Goal: Transaction & Acquisition: Purchase product/service

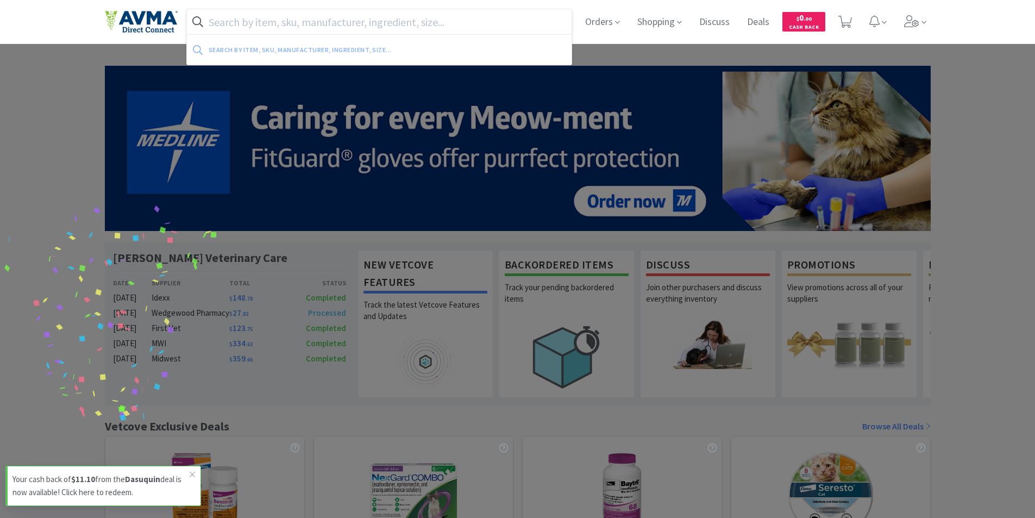
click at [251, 23] on input "text" at bounding box center [379, 21] width 385 height 25
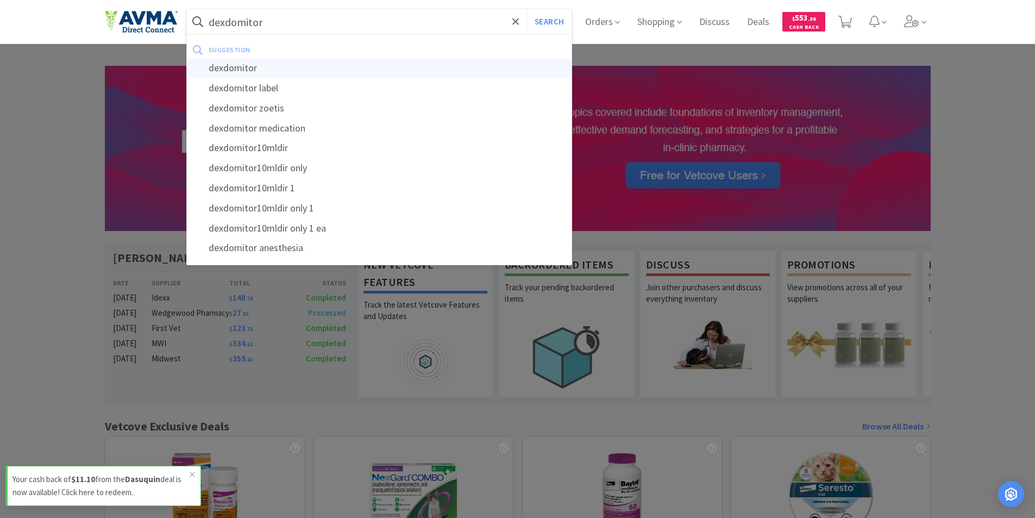
type input "dexdomitor"
click at [231, 69] on div "dexdomitor" at bounding box center [379, 68] width 385 height 20
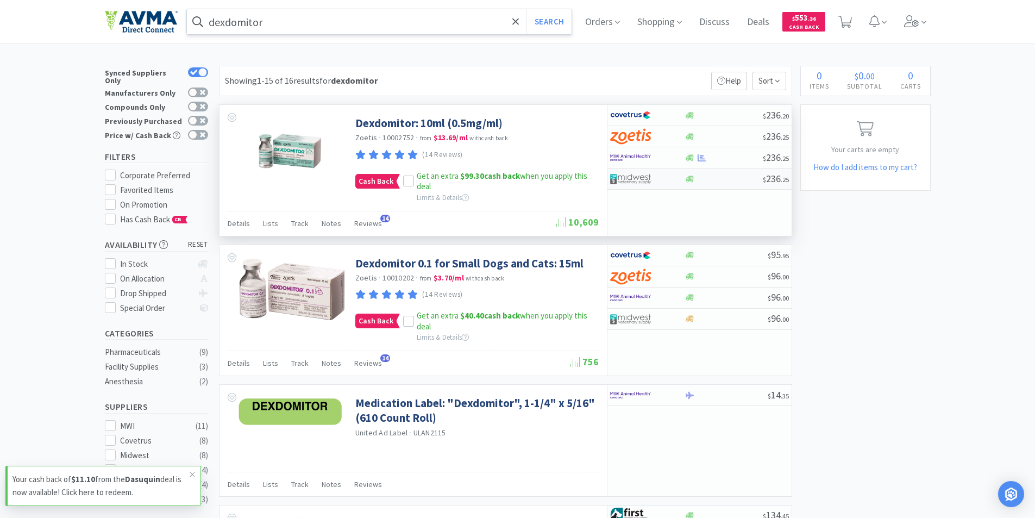
click at [637, 177] on img at bounding box center [630, 179] width 41 height 16
select select "1"
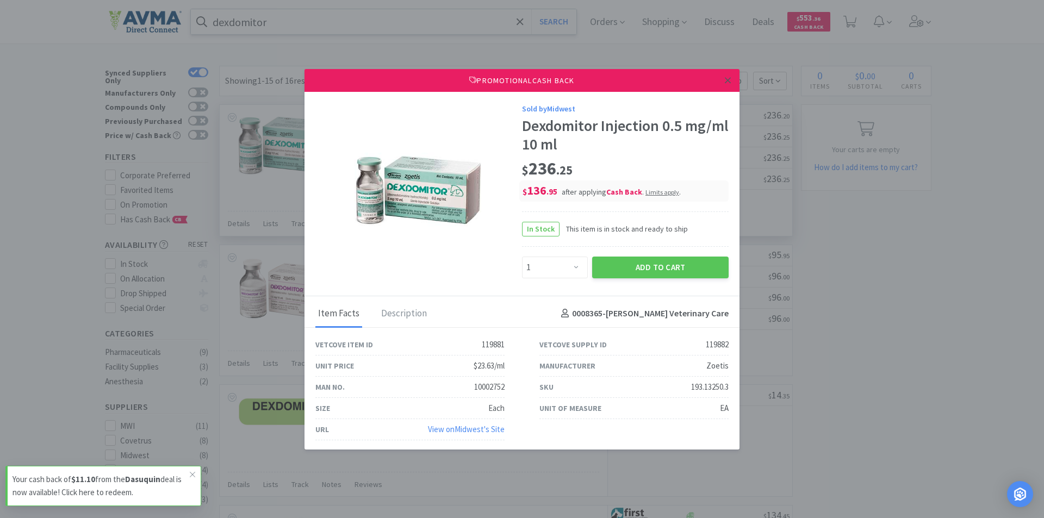
click at [725, 80] on icon at bounding box center [728, 81] width 6 height 10
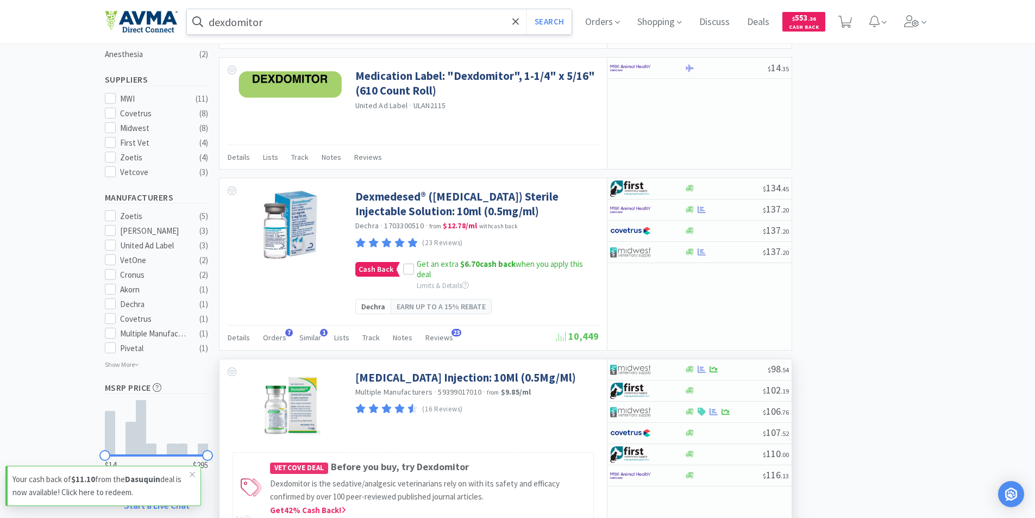
scroll to position [326, 0]
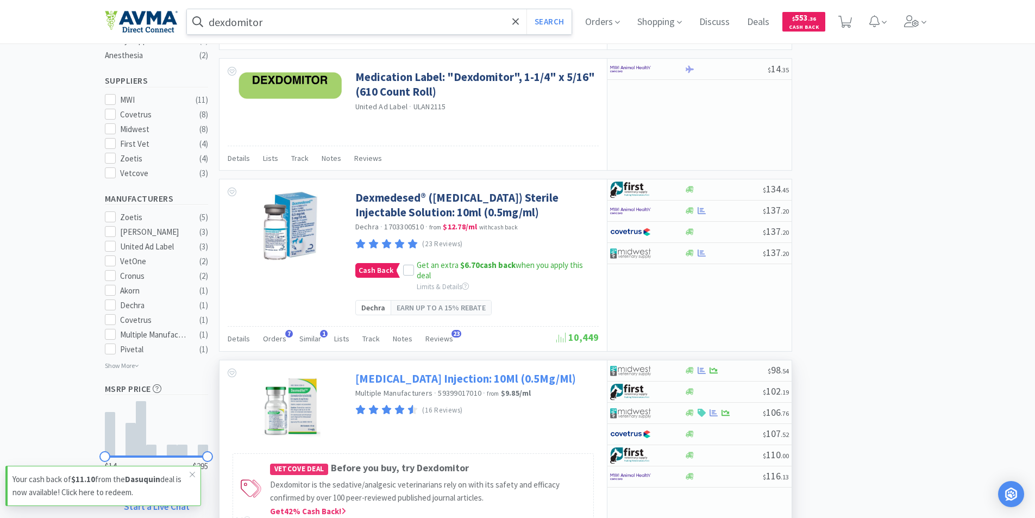
click at [388, 386] on link "[MEDICAL_DATA] Injection: 10Ml (0.5Mg/Ml)" at bounding box center [465, 378] width 221 height 15
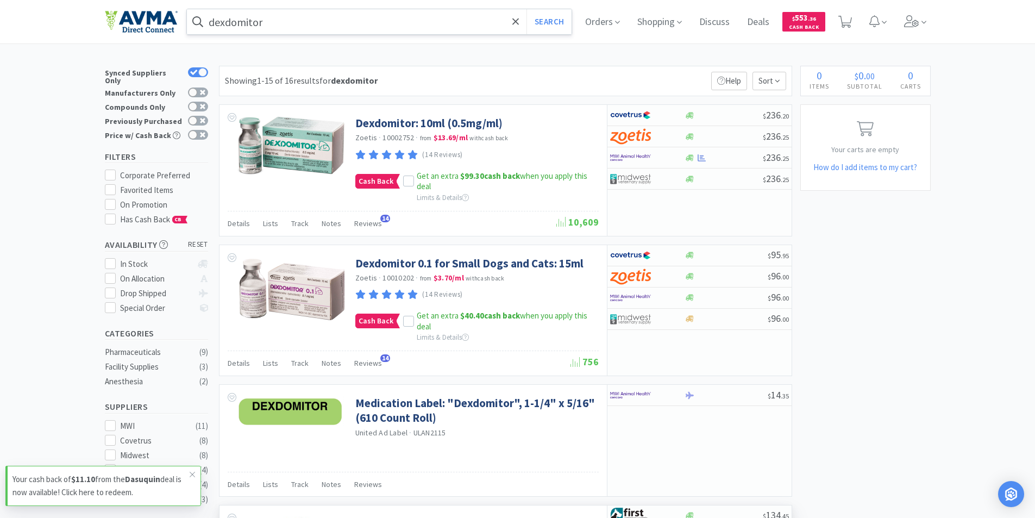
scroll to position [326, 0]
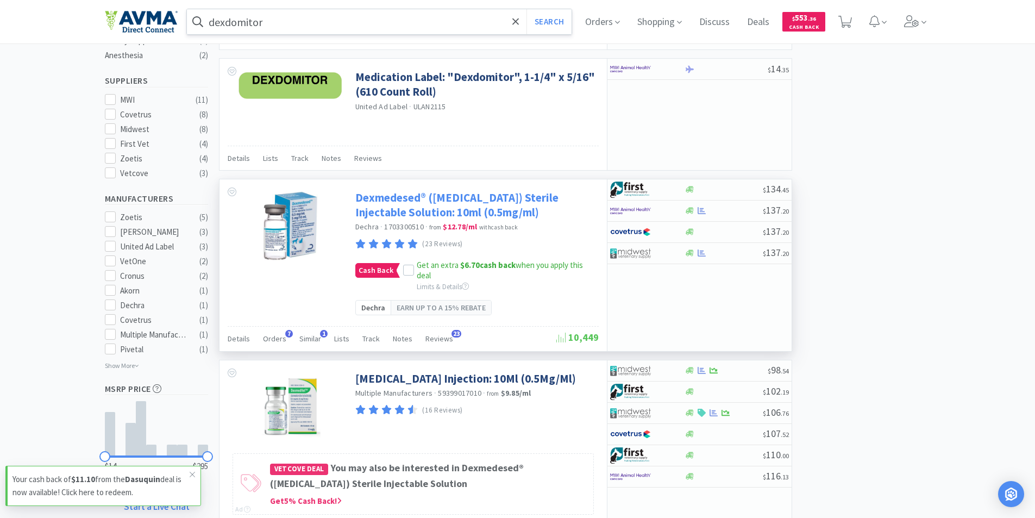
click at [389, 201] on link "Dexmedesed® ([MEDICAL_DATA]) Sterile Injectable Solution: 10ml (0.5mg/ml)" at bounding box center [475, 205] width 241 height 30
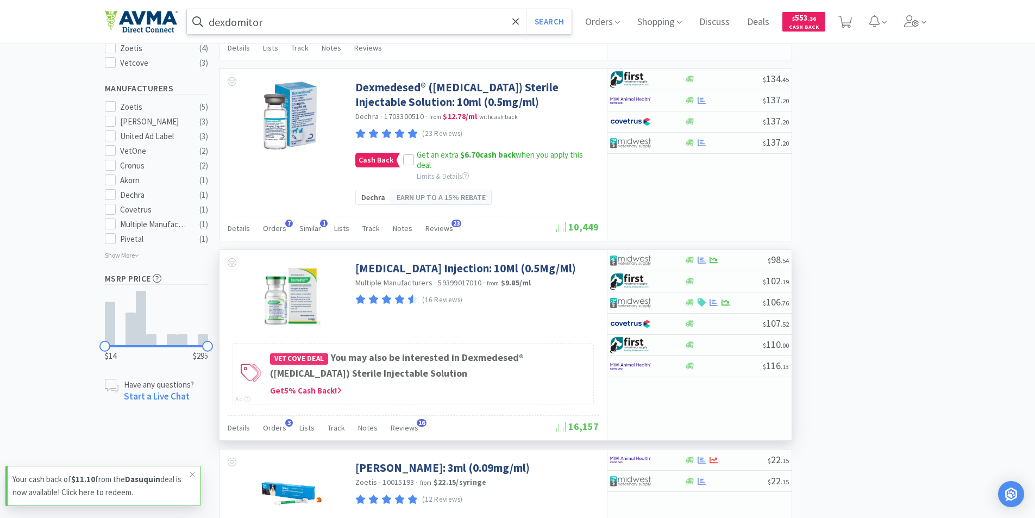
scroll to position [489, 0]
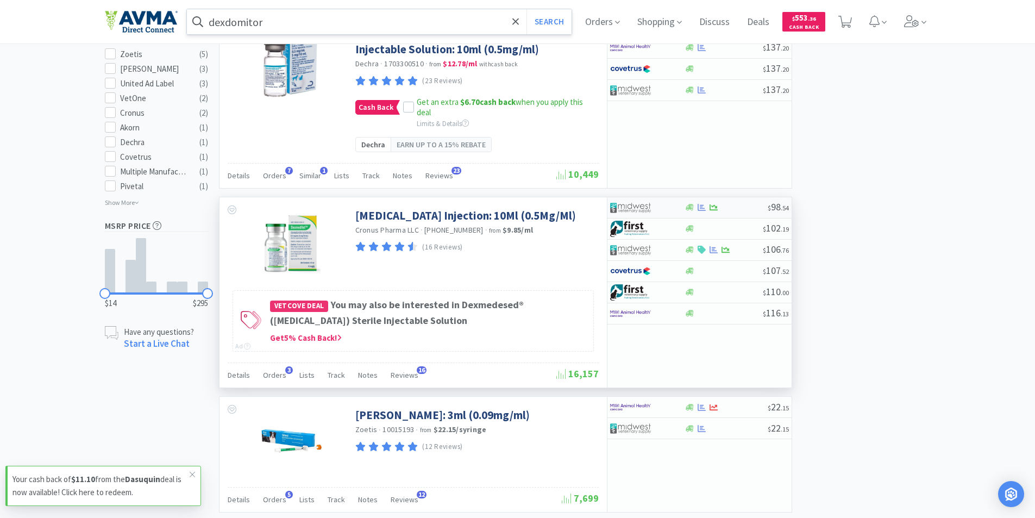
click at [628, 216] on img at bounding box center [630, 207] width 41 height 16
select select "1"
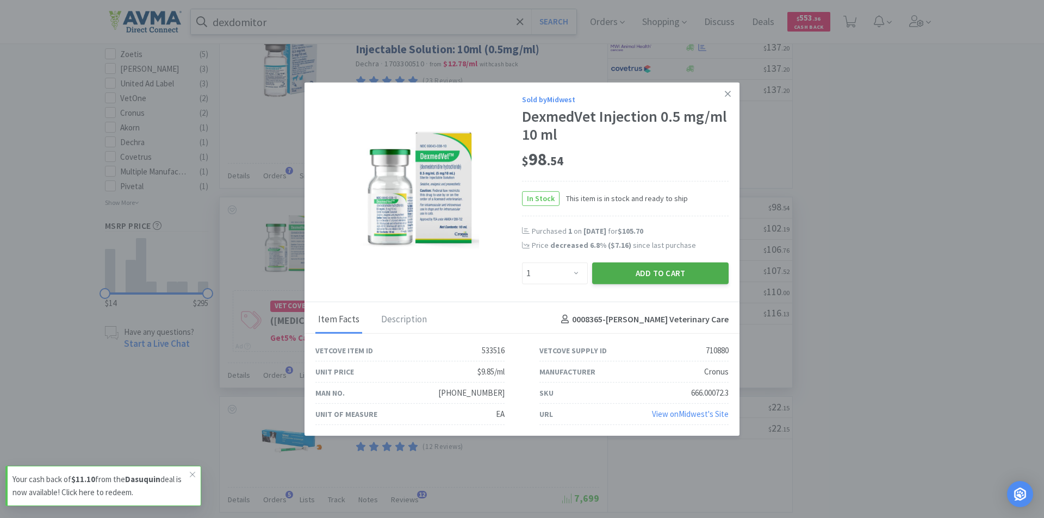
click at [633, 272] on button "Add to Cart" at bounding box center [660, 273] width 136 height 22
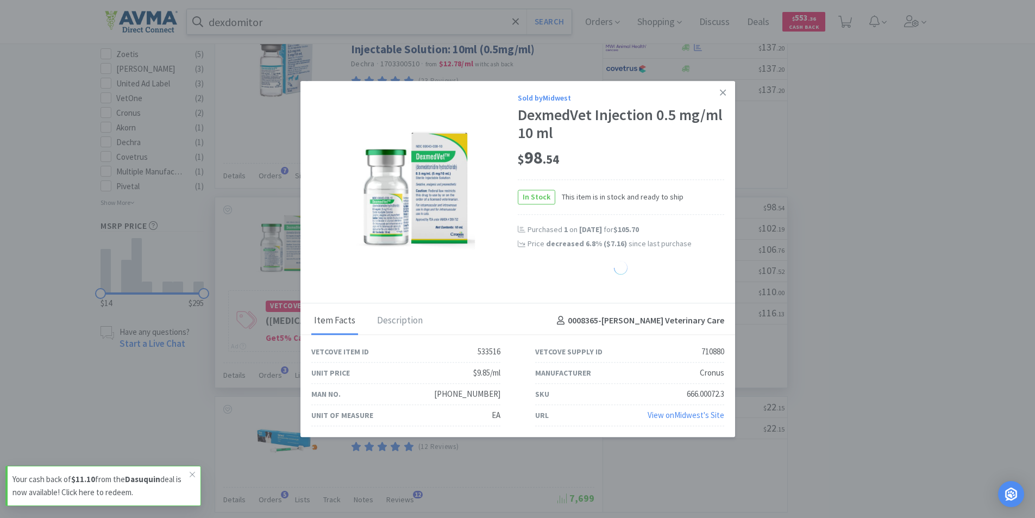
select select "1"
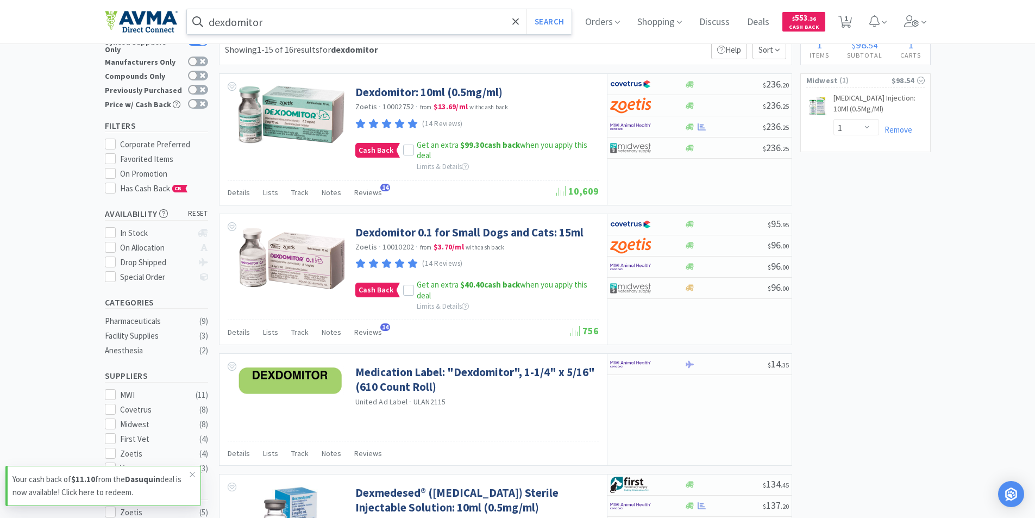
scroll to position [0, 0]
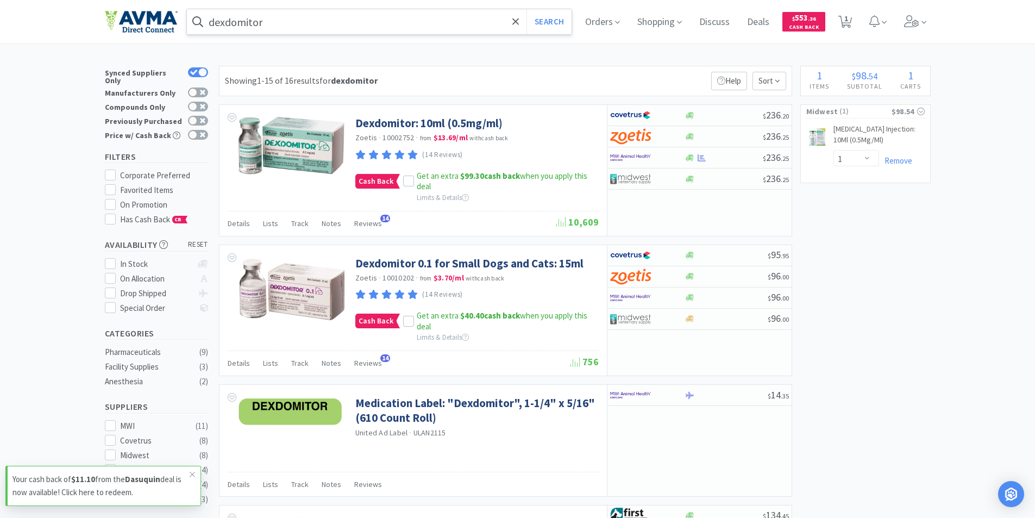
click at [266, 25] on input "dexdomitor" at bounding box center [379, 21] width 385 height 25
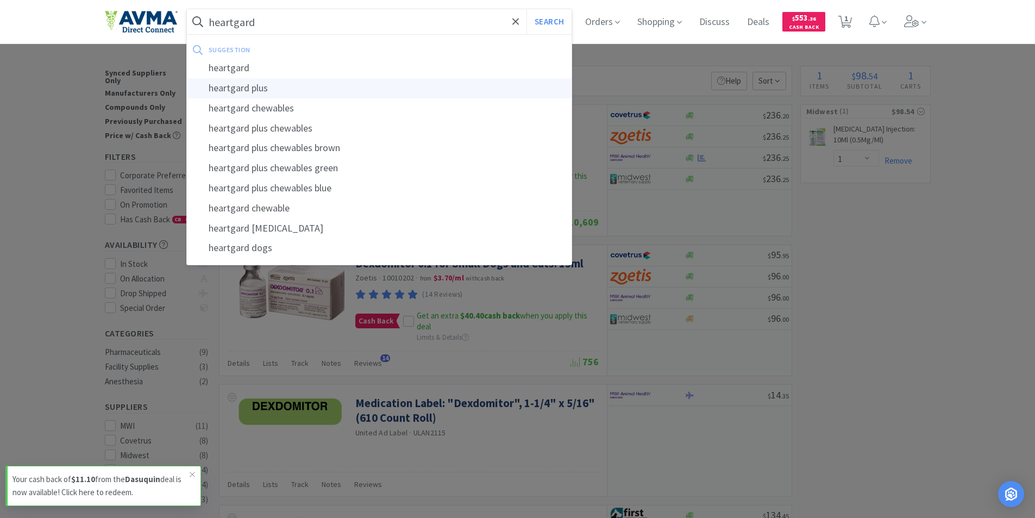
click at [249, 86] on div "heartgard plus" at bounding box center [379, 88] width 385 height 20
type input "heartgard plus"
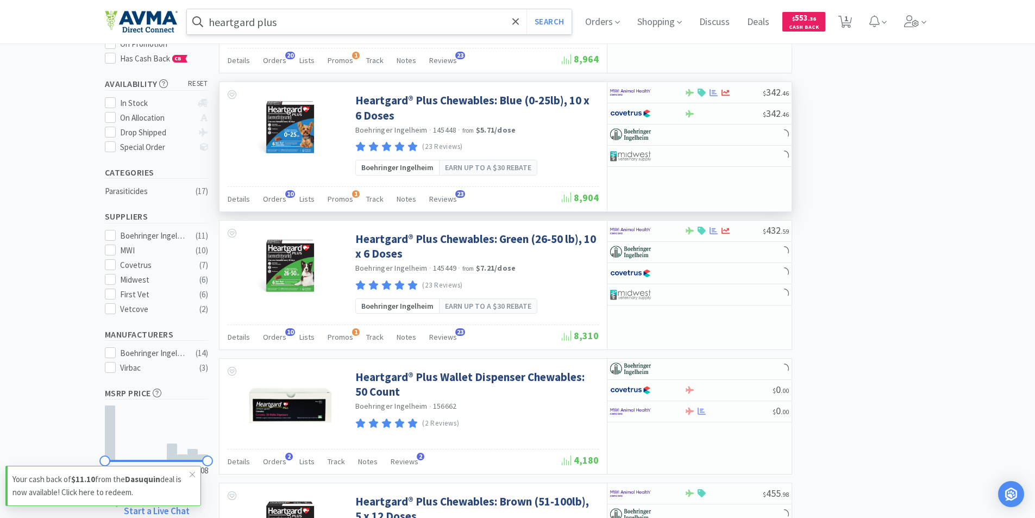
scroll to position [163, 0]
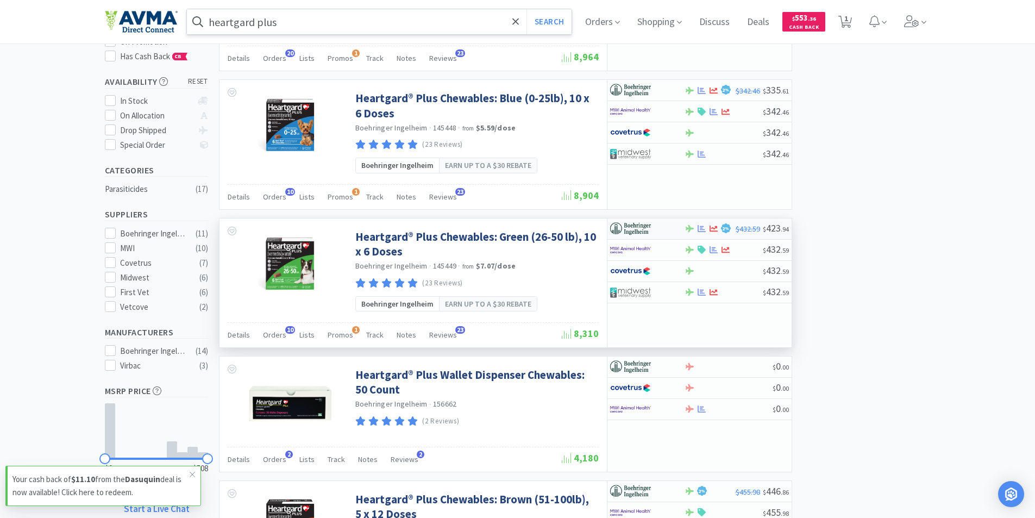
click at [627, 225] on img at bounding box center [630, 229] width 41 height 16
select select "1"
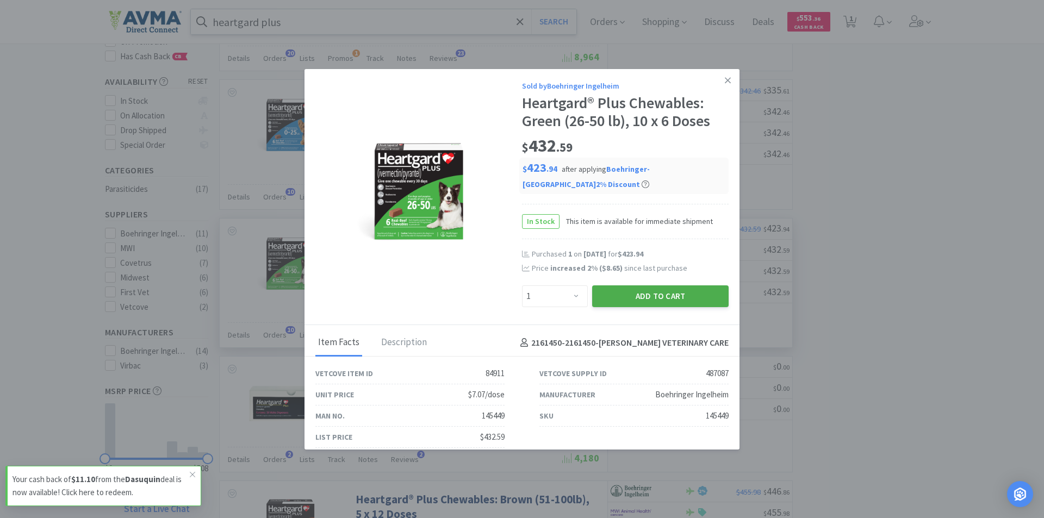
click at [639, 295] on button "Add to Cart" at bounding box center [660, 296] width 136 height 22
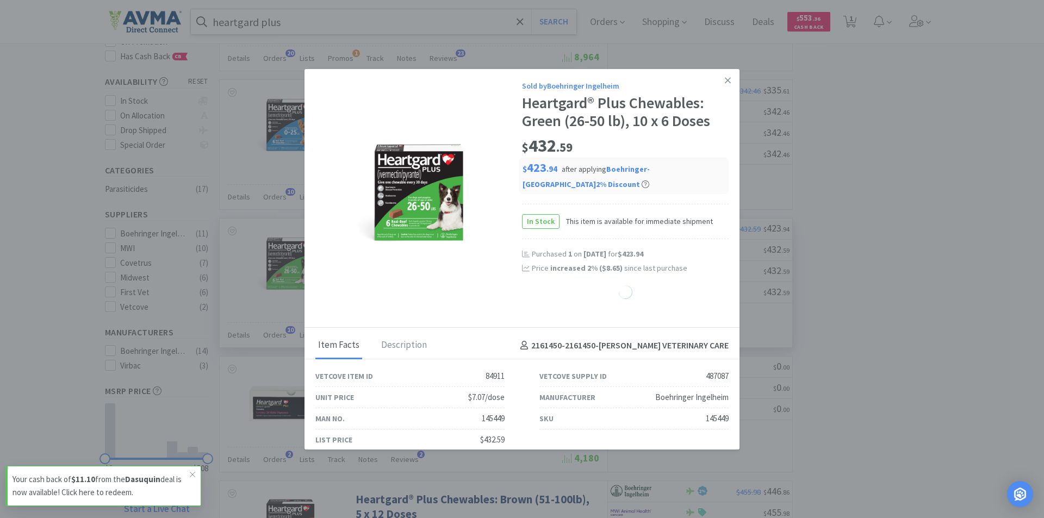
select select "1"
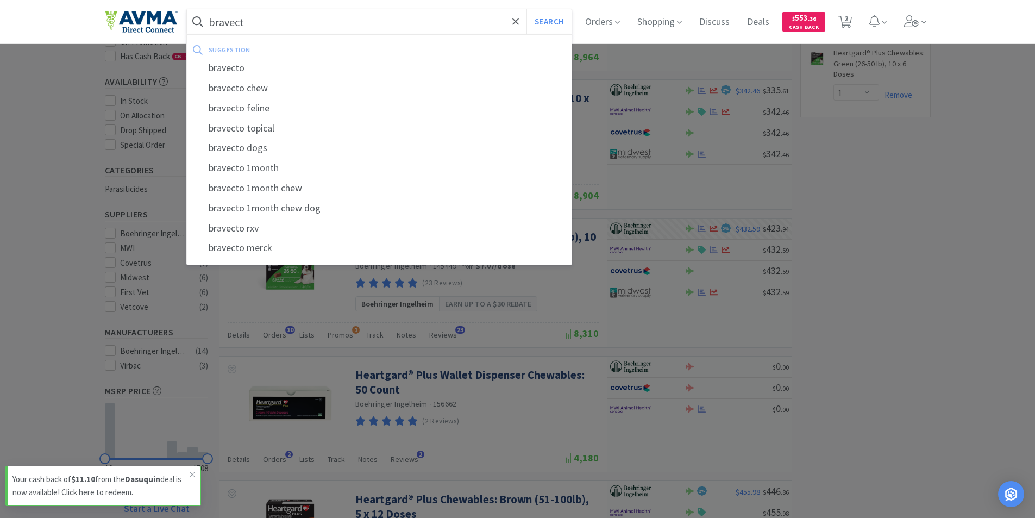
click at [240, 68] on div "bravecto" at bounding box center [379, 68] width 385 height 20
type input "bravecto"
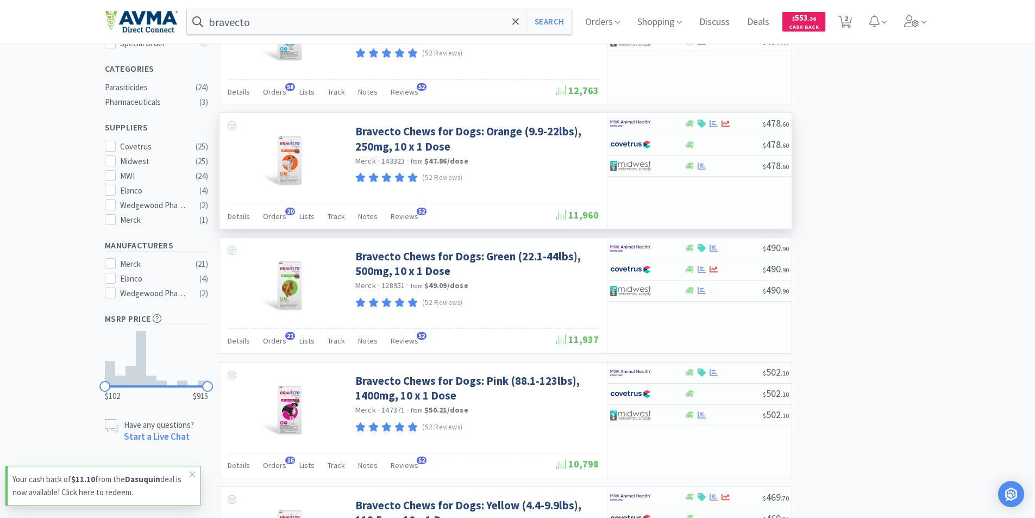
scroll to position [272, 0]
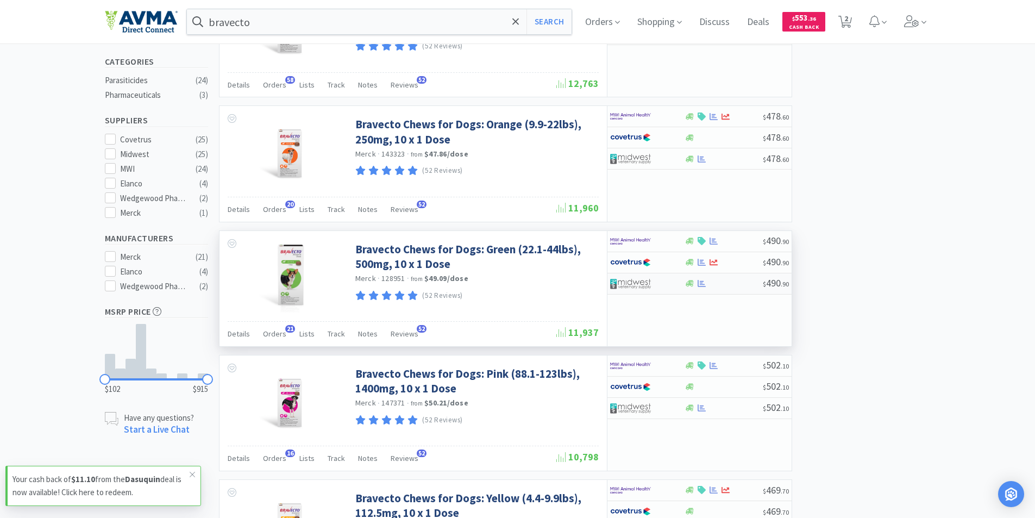
click at [635, 276] on img at bounding box center [630, 284] width 41 height 16
select select "1"
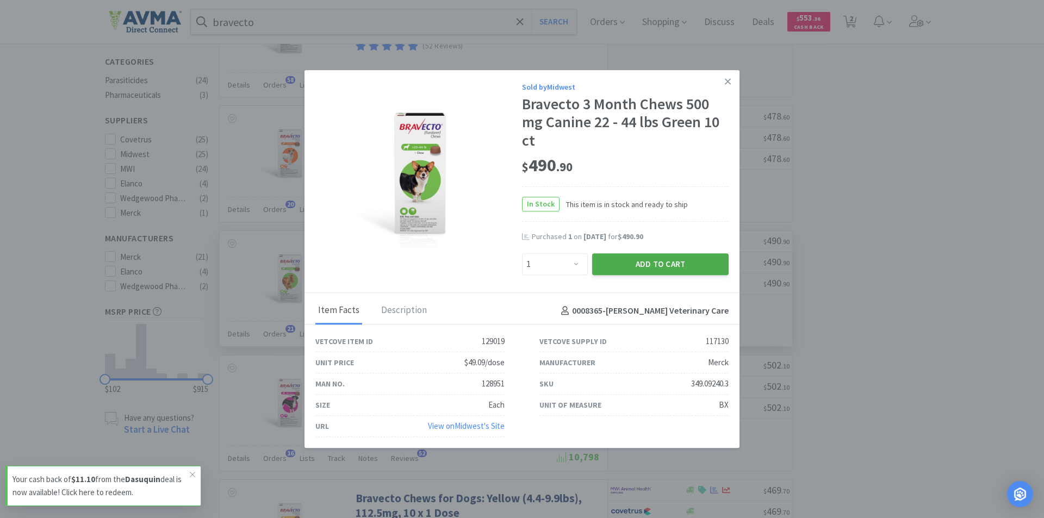
click at [646, 263] on button "Add to Cart" at bounding box center [660, 264] width 136 height 22
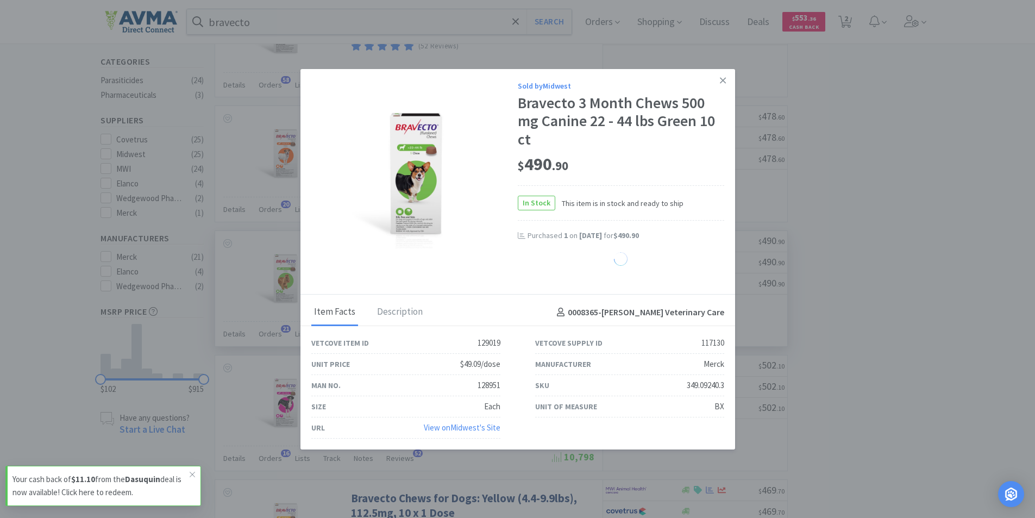
select select "1"
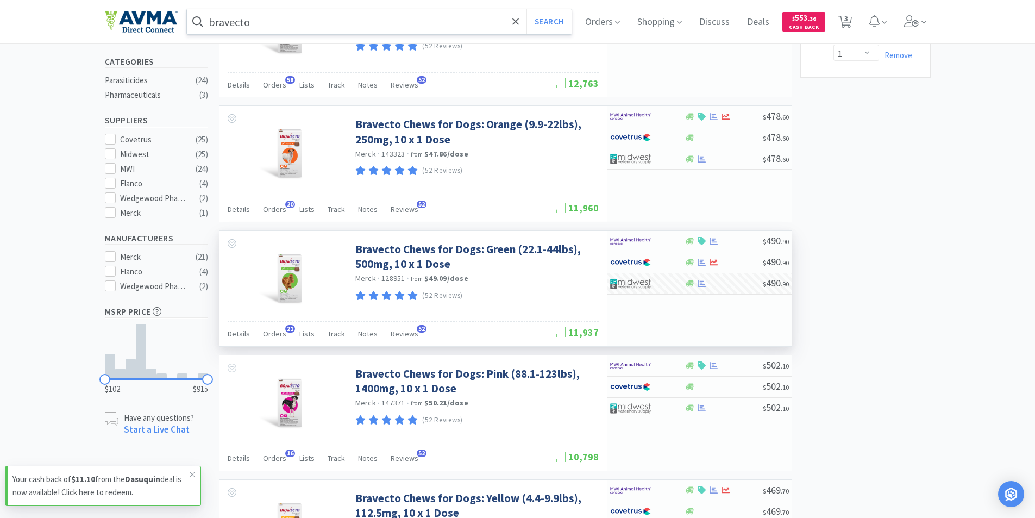
click at [270, 20] on input "bravecto" at bounding box center [379, 21] width 385 height 25
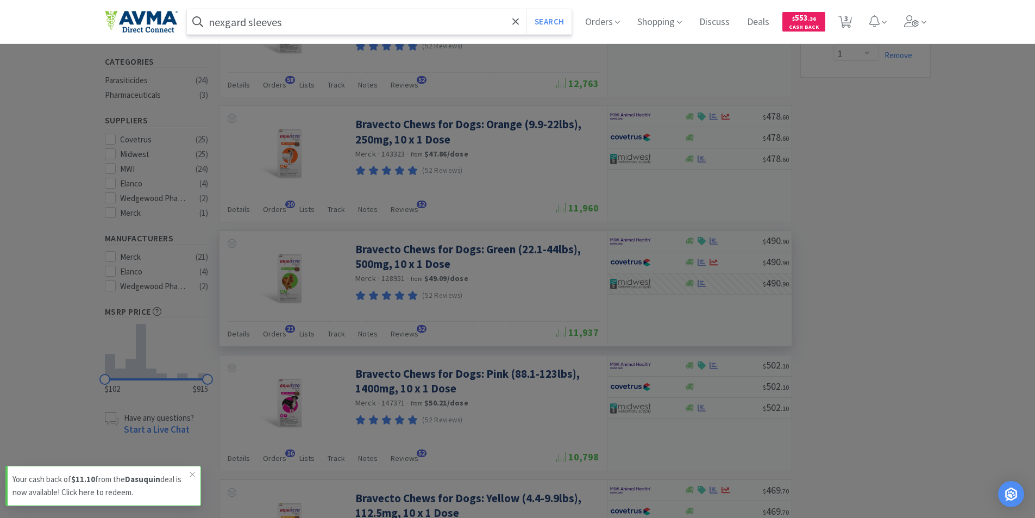
click at [527, 9] on button "Search" at bounding box center [549, 21] width 45 height 25
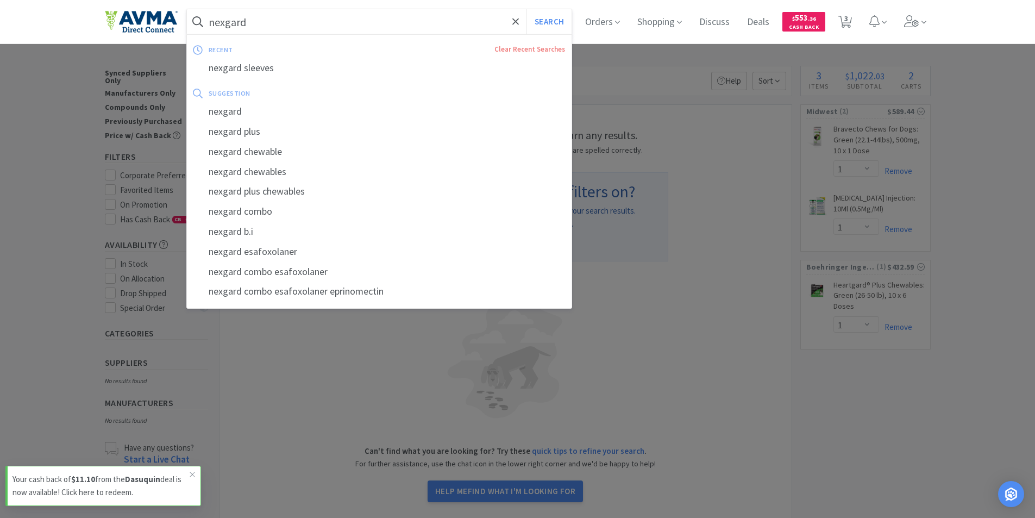
type input "nexgard"
click at [527, 9] on button "Search" at bounding box center [549, 21] width 45 height 25
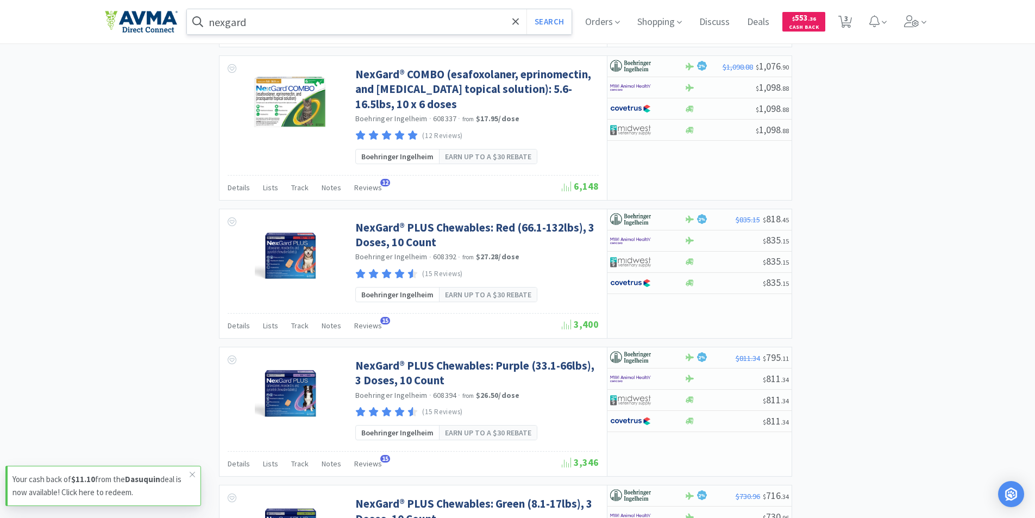
scroll to position [1732, 0]
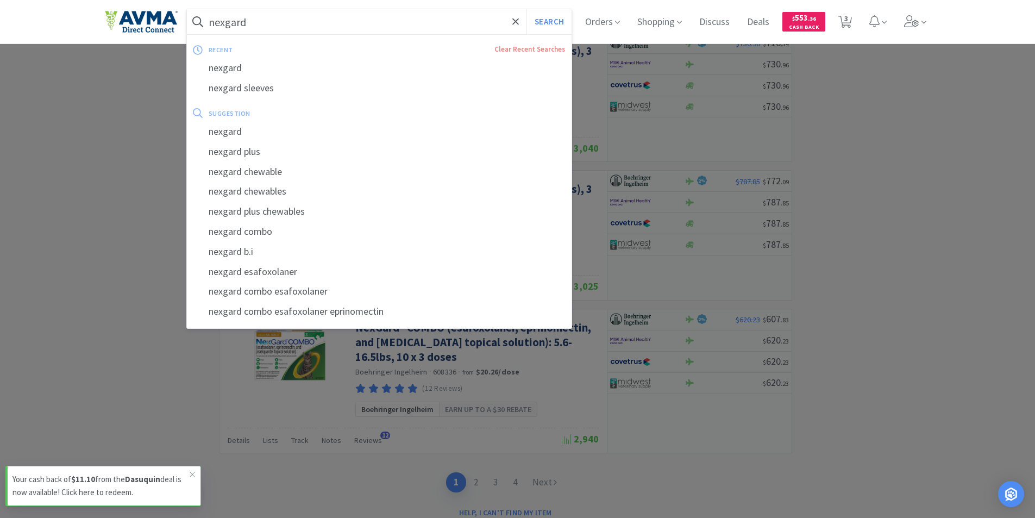
click at [274, 19] on input "nexgard" at bounding box center [379, 21] width 385 height 25
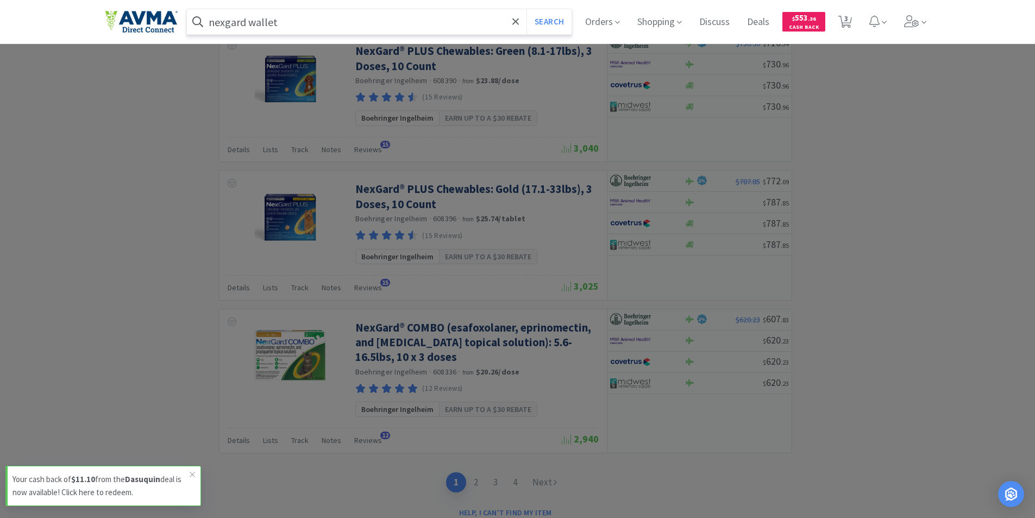
click at [527, 9] on button "Search" at bounding box center [549, 21] width 45 height 25
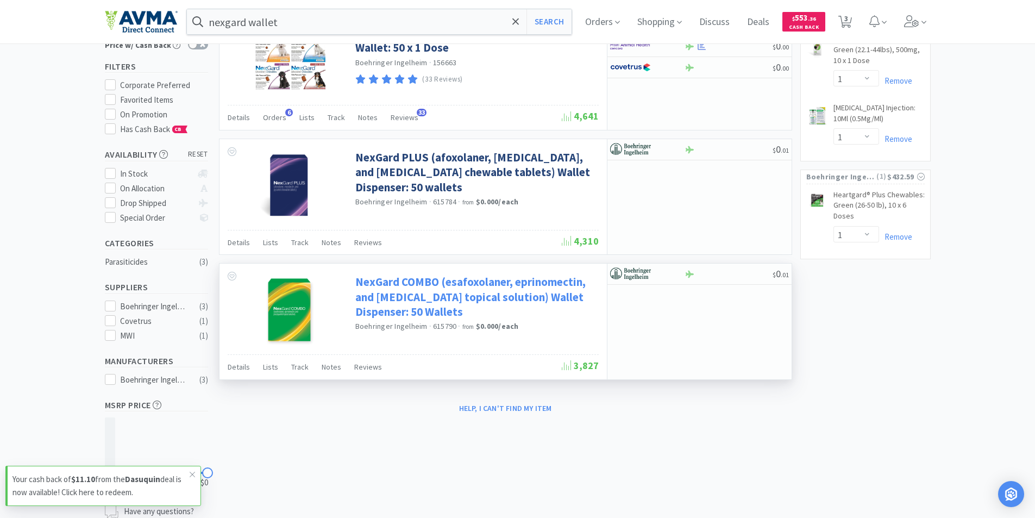
scroll to position [20, 0]
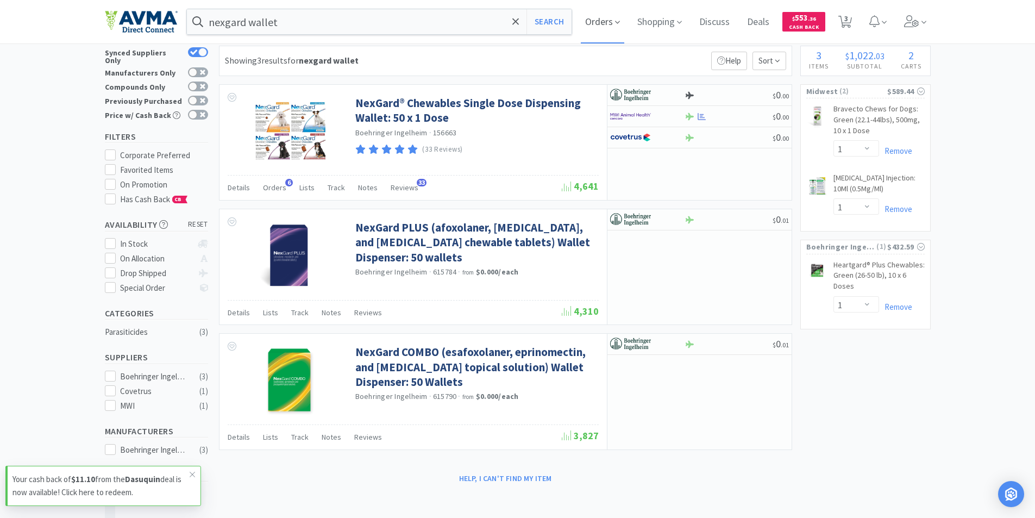
click at [596, 19] on span "Orders" at bounding box center [602, 21] width 43 height 43
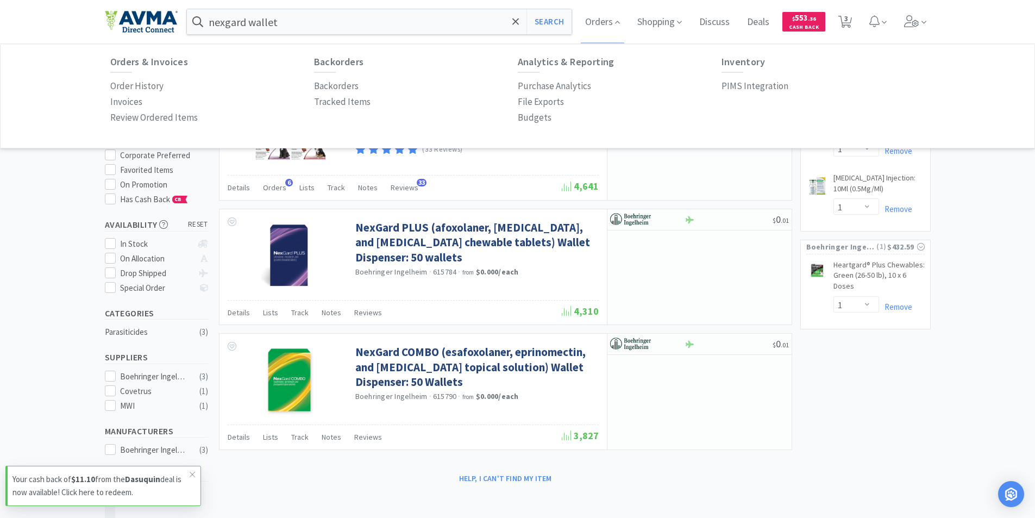
drag, startPoint x: 122, startPoint y: 85, endPoint x: 180, endPoint y: 109, distance: 62.7
click at [123, 86] on p "Order History" at bounding box center [136, 86] width 53 height 15
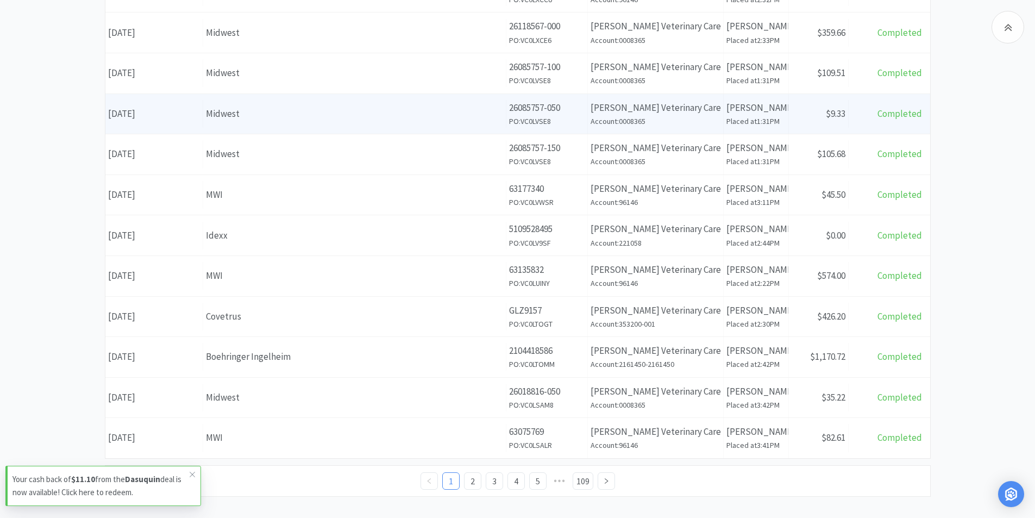
scroll to position [364, 0]
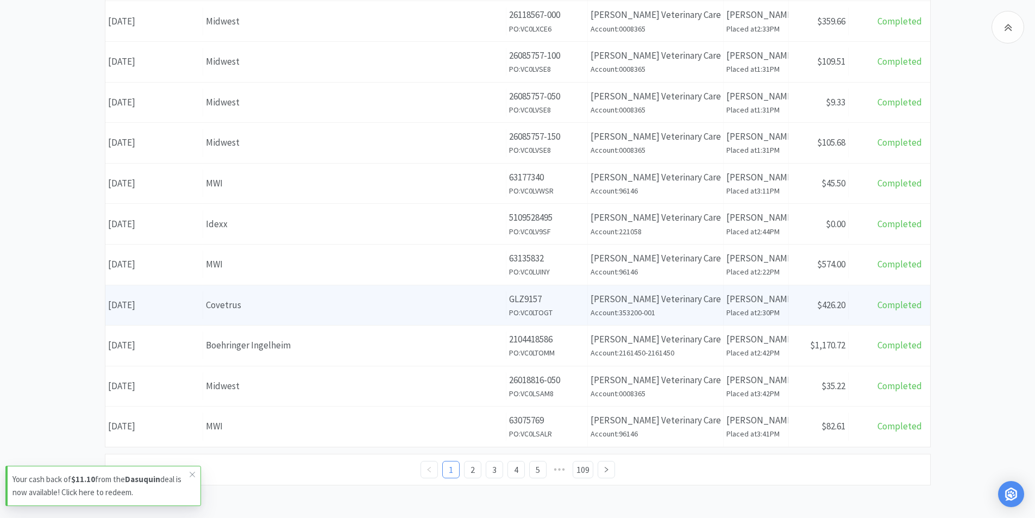
click at [163, 309] on div "Date [DATE]" at bounding box center [154, 305] width 98 height 28
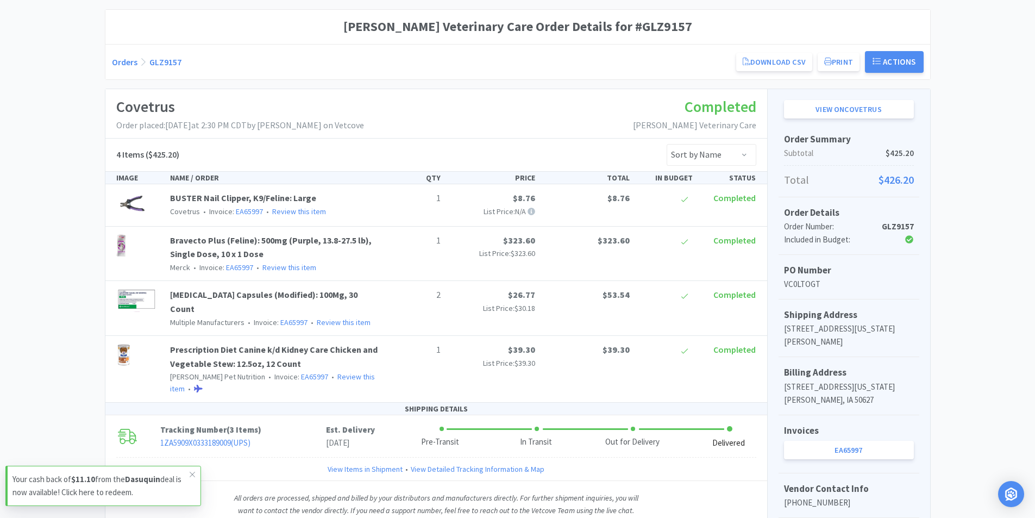
scroll to position [163, 0]
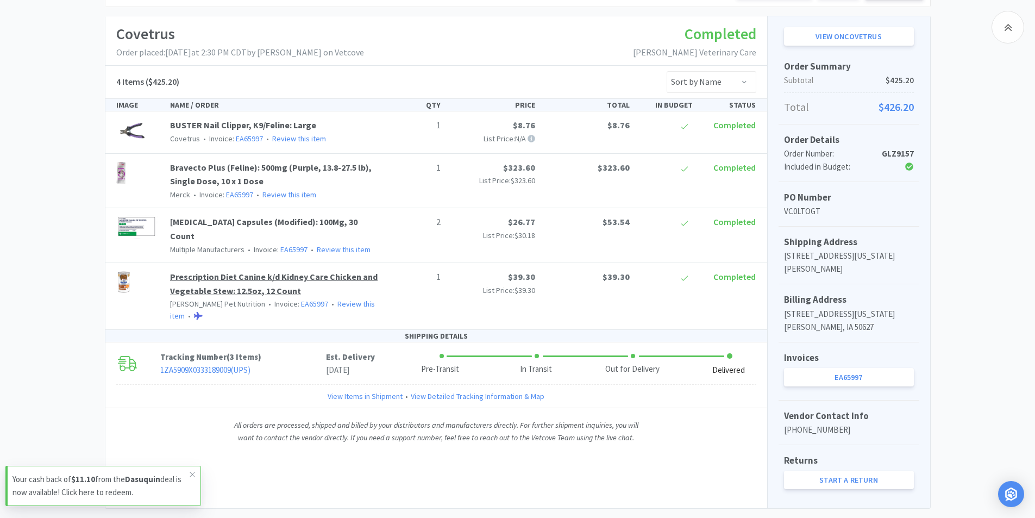
click at [214, 271] on link "Prescription Diet Canine k/d Kidney Care Chicken and Vegetable Stew: 12.5oz, 12…" at bounding box center [274, 283] width 208 height 25
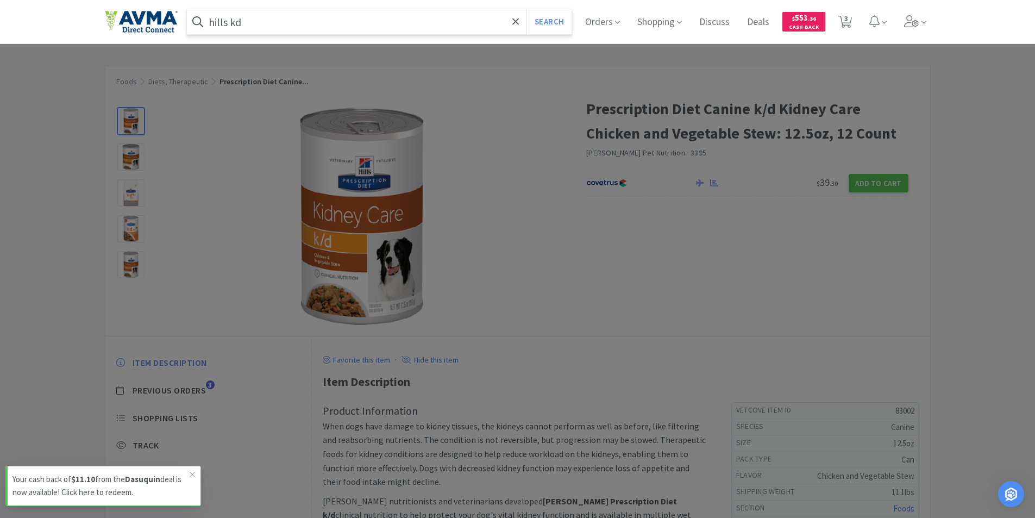
type input "hills kd"
click at [527, 9] on button "Search" at bounding box center [549, 21] width 45 height 25
select select "1"
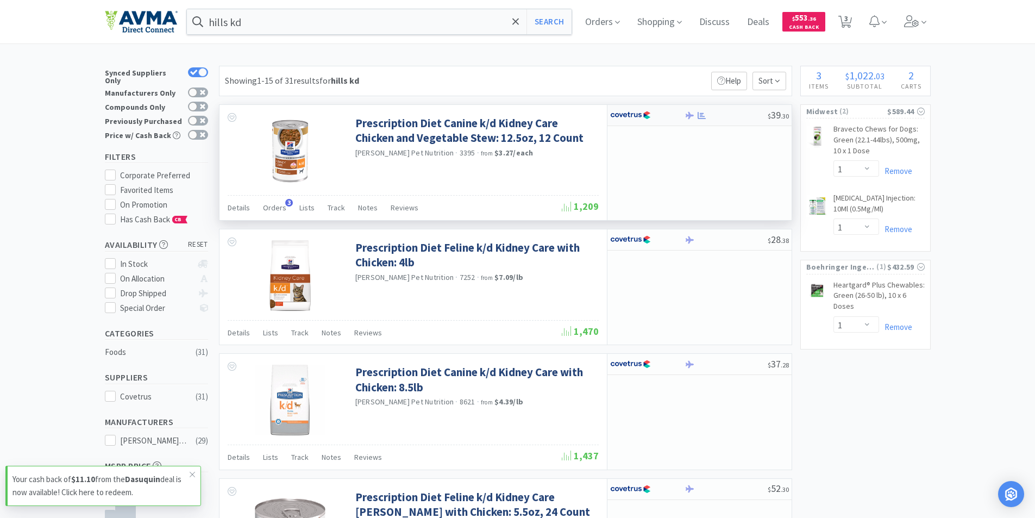
click at [629, 114] on img at bounding box center [630, 115] width 41 height 16
select select "1"
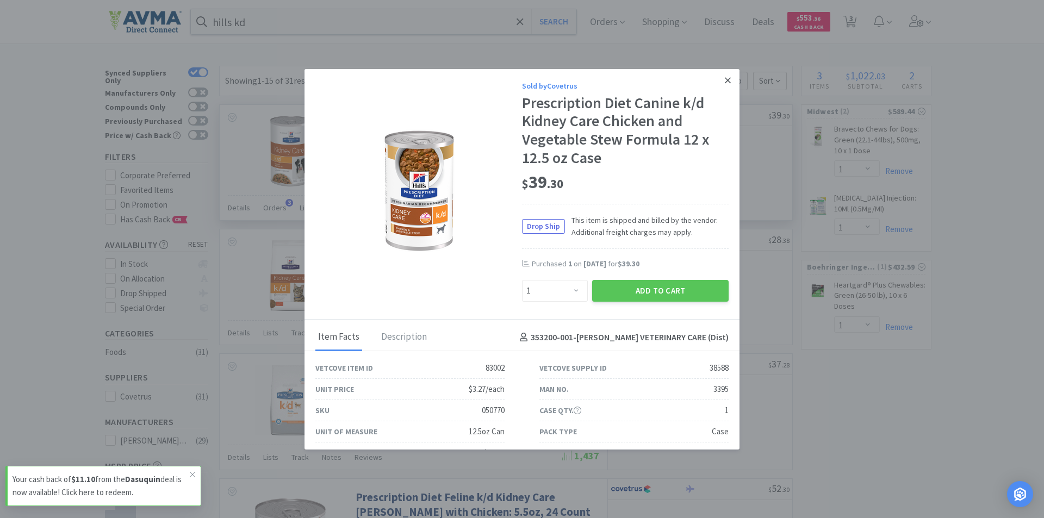
click at [725, 80] on icon at bounding box center [728, 80] width 6 height 6
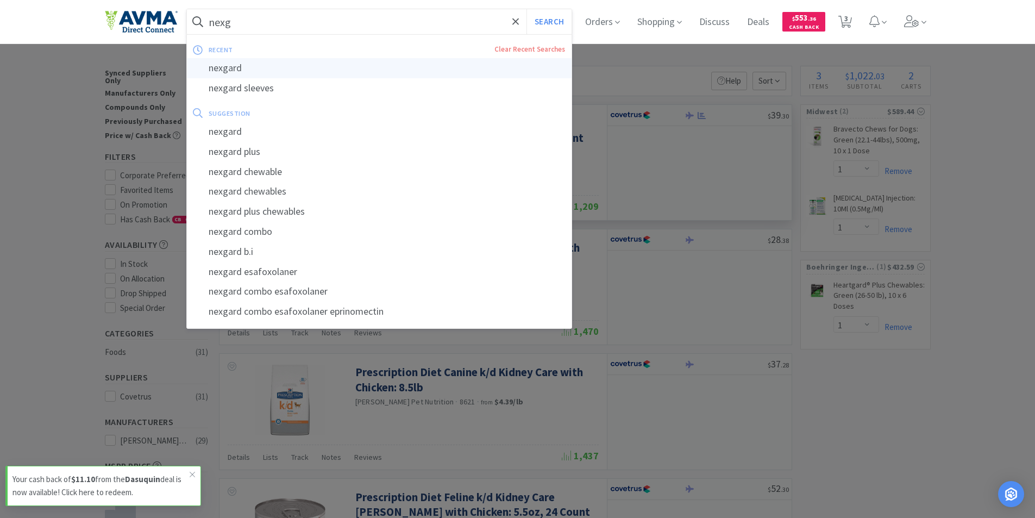
click at [233, 68] on div "nexgard" at bounding box center [379, 68] width 385 height 20
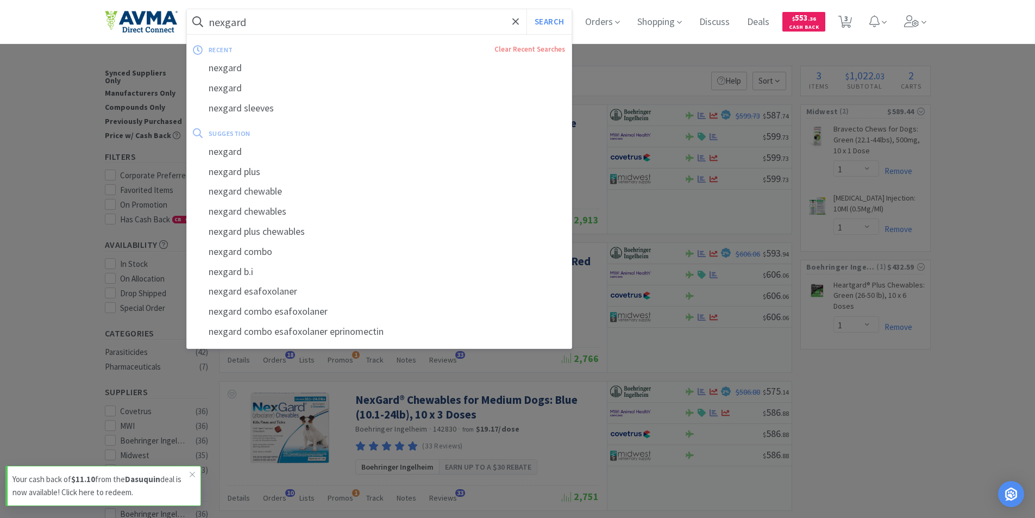
click at [272, 22] on input "nexgard" at bounding box center [379, 21] width 385 height 25
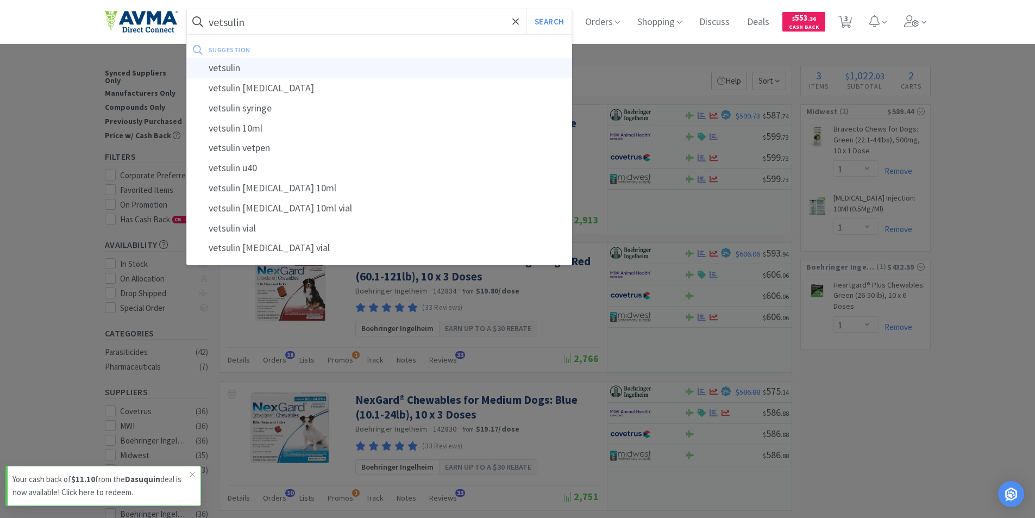
type input "vetsulin"
click at [234, 65] on div "vetsulin" at bounding box center [379, 68] width 385 height 20
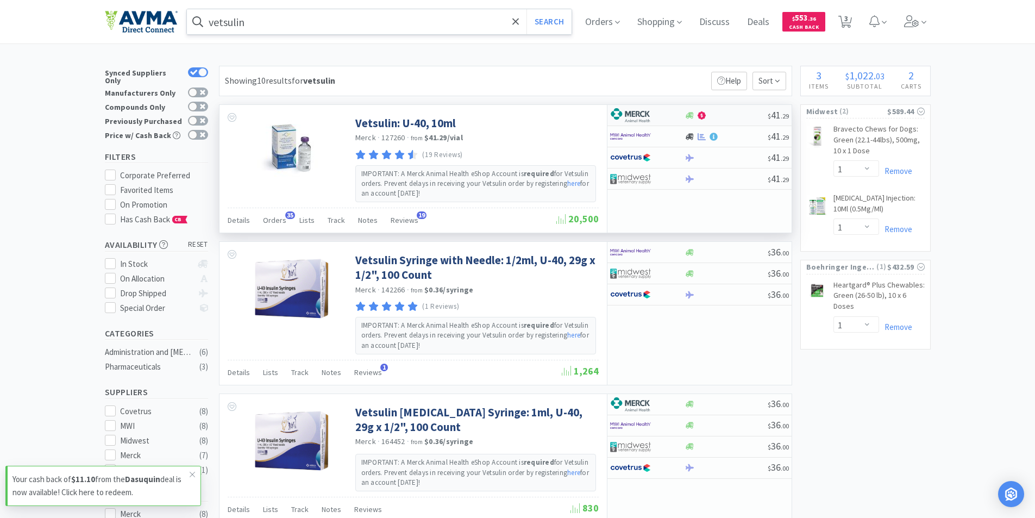
click at [625, 113] on img at bounding box center [630, 115] width 41 height 16
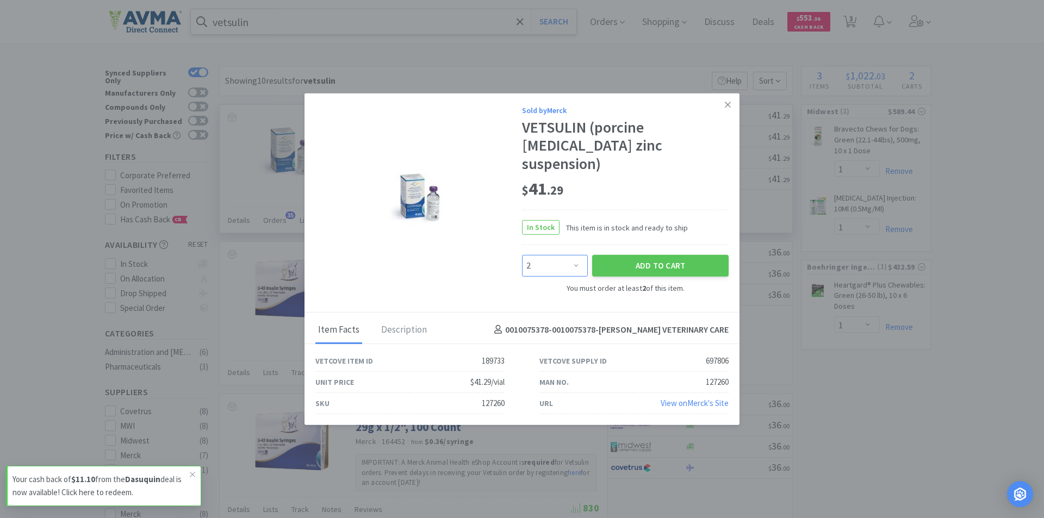
click at [579, 258] on select "Enter Quantity 2 3 4 5 6 7 8 9 10 11 12 13 14 15 16 17 18 19 20 21 Enter Quanti…" at bounding box center [555, 266] width 66 height 22
select select "5"
click at [522, 255] on select "Enter Quantity 2 3 4 5 6 7 8 9 10 11 12 13 14 15 16 17 18 19 20 21 Enter Quanti…" at bounding box center [555, 266] width 66 height 22
click at [644, 257] on button "Add to Cart" at bounding box center [660, 266] width 136 height 22
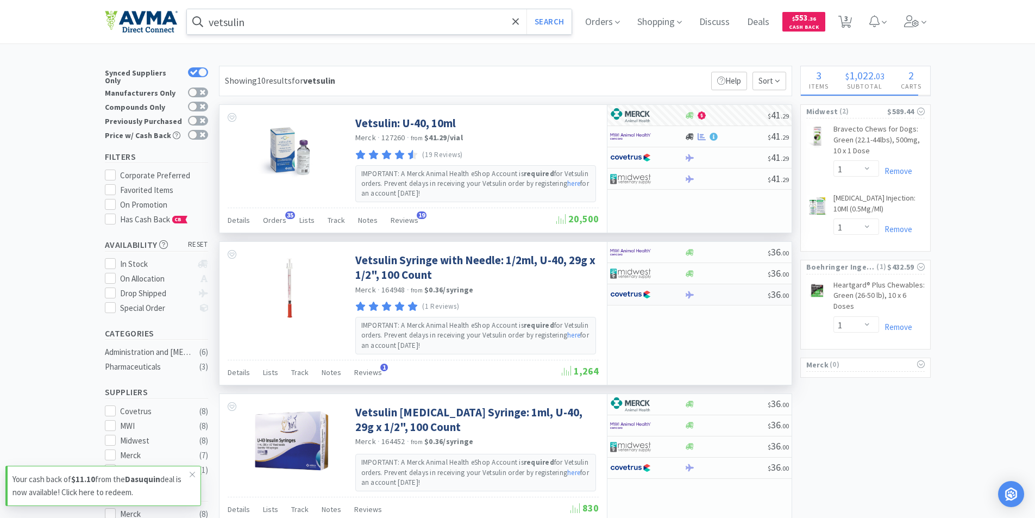
select select "5"
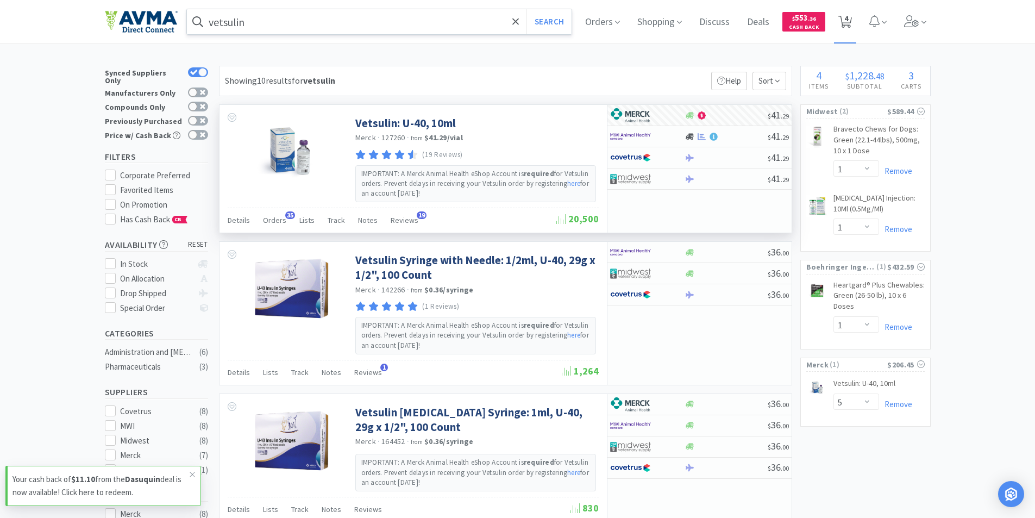
click at [848, 20] on span "4" at bounding box center [847, 18] width 4 height 43
select select "1"
select select "5"
select select "1"
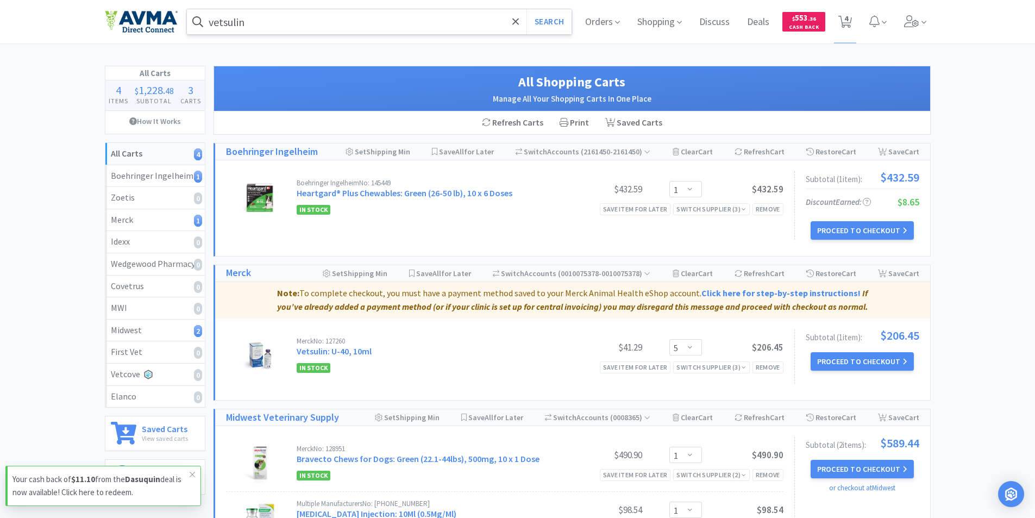
click at [854, 357] on button "Proceed to Checkout" at bounding box center [862, 361] width 103 height 18
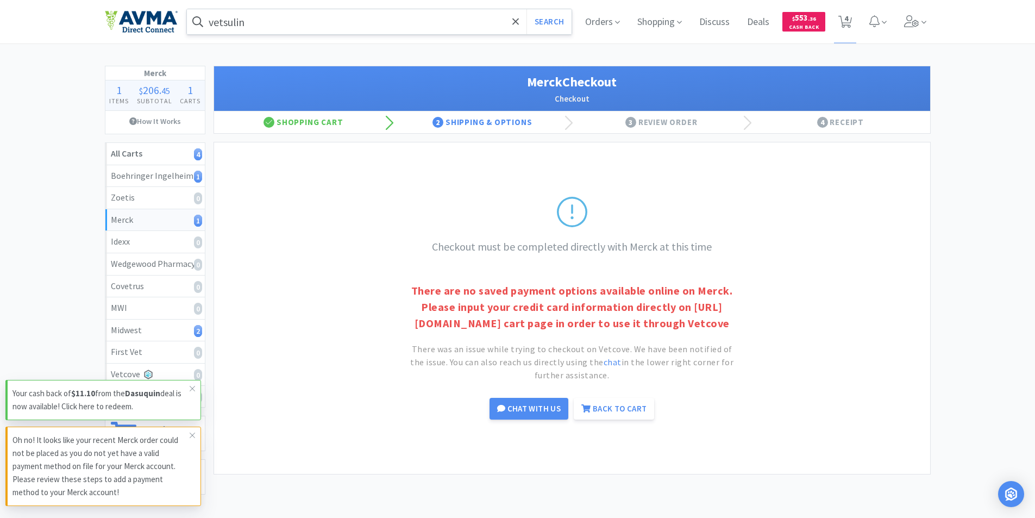
click at [329, 283] on div "Checkout must be completed directly with Merck at this time There are no saved …" at bounding box center [572, 308] width 716 height 332
select select "1"
select select "5"
select select "1"
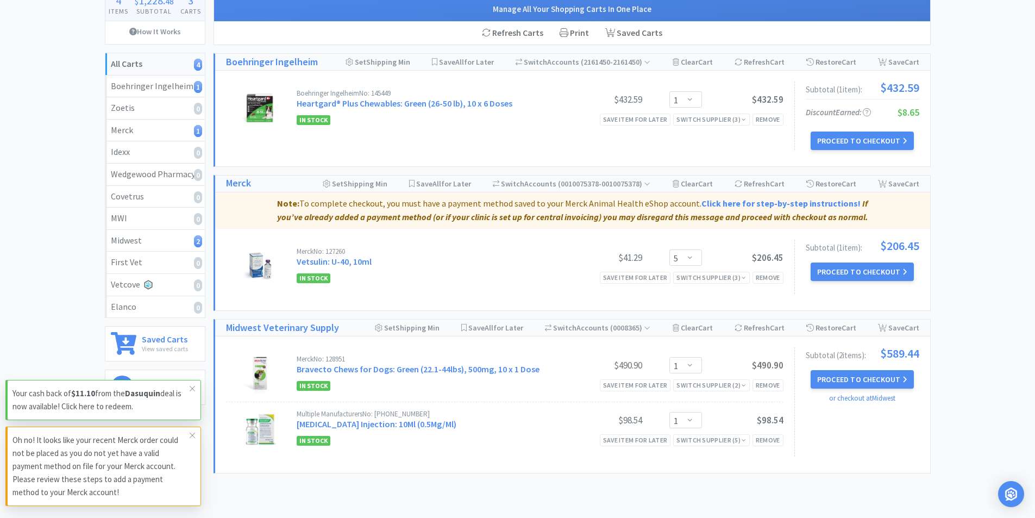
scroll to position [109, 0]
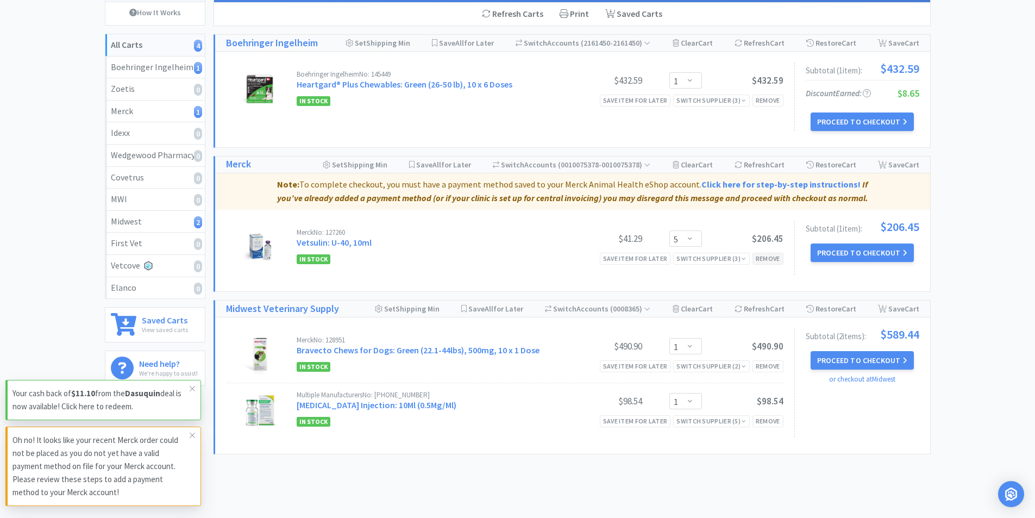
click at [769, 258] on div "Remove" at bounding box center [768, 258] width 31 height 11
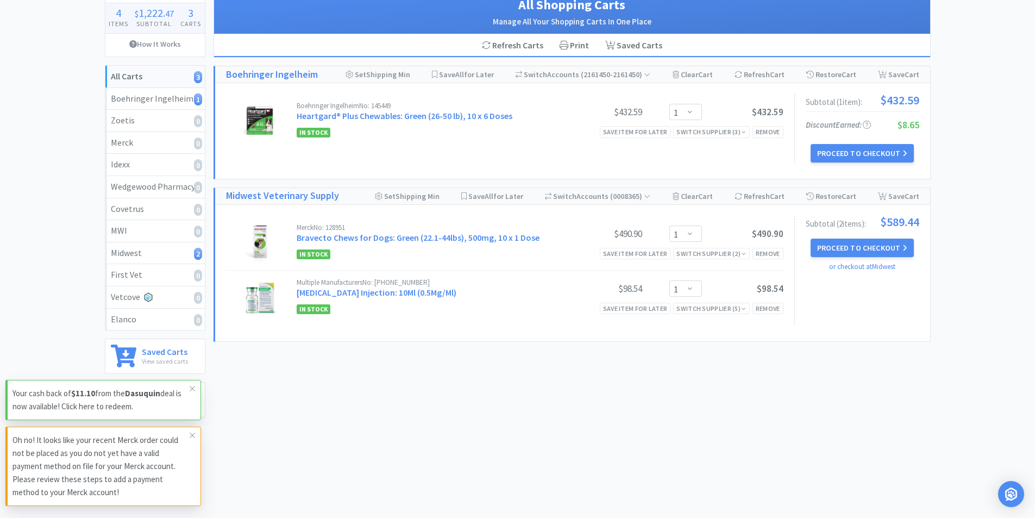
scroll to position [77, 0]
